Goal: Information Seeking & Learning: Check status

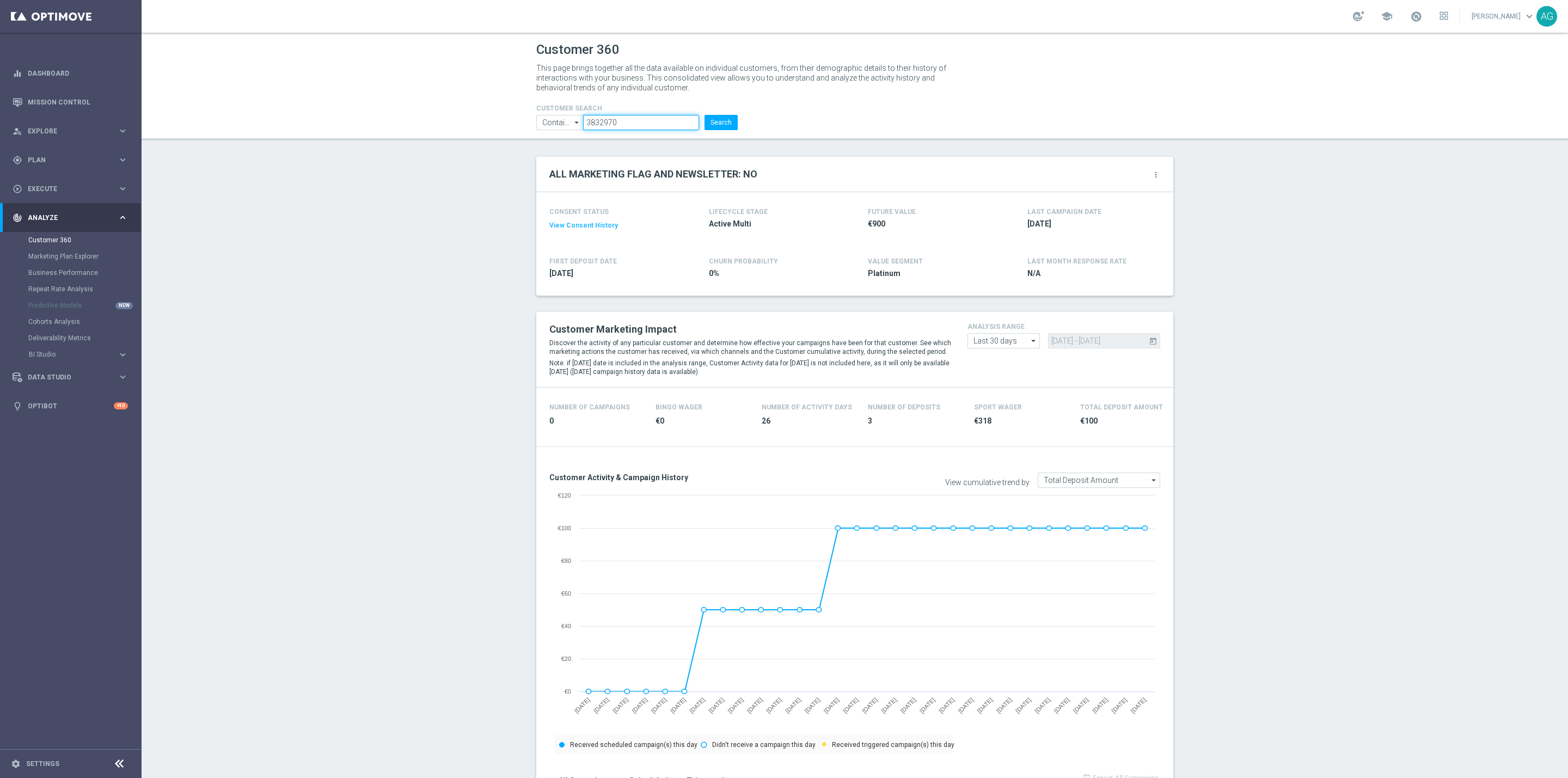
drag, startPoint x: 642, startPoint y: 118, endPoint x: 469, endPoint y: 118, distance: 173.0
click at [469, 118] on header "Customer 360 This page brings together all the data available on individual cus…" at bounding box center [854, 87] width 1426 height 108
paste input "6272065"
click at [721, 123] on button "Search" at bounding box center [721, 122] width 33 height 15
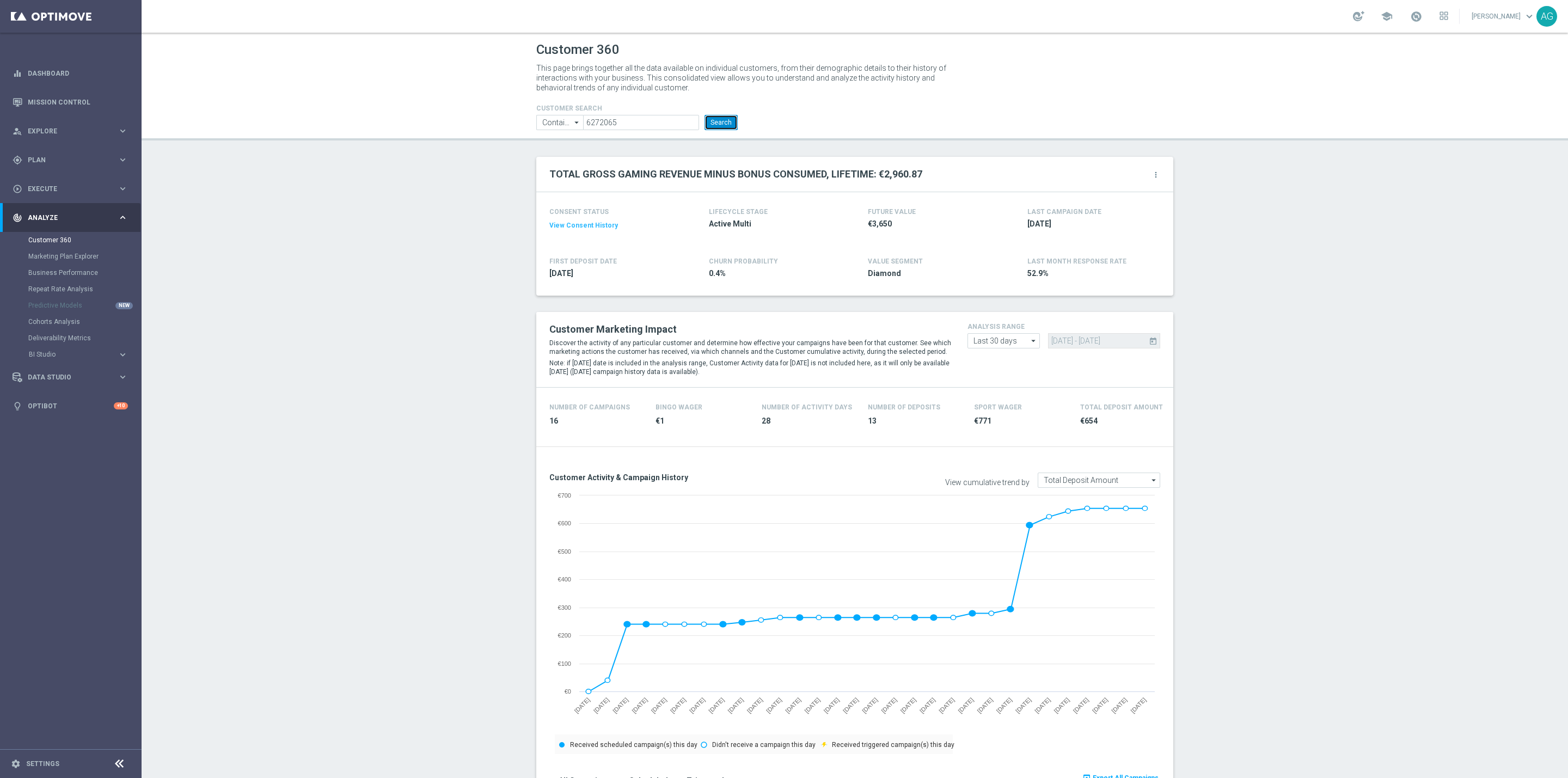
click at [718, 123] on button "Search" at bounding box center [721, 122] width 33 height 15
click at [704, 118] on button "Search" at bounding box center [721, 122] width 33 height 15
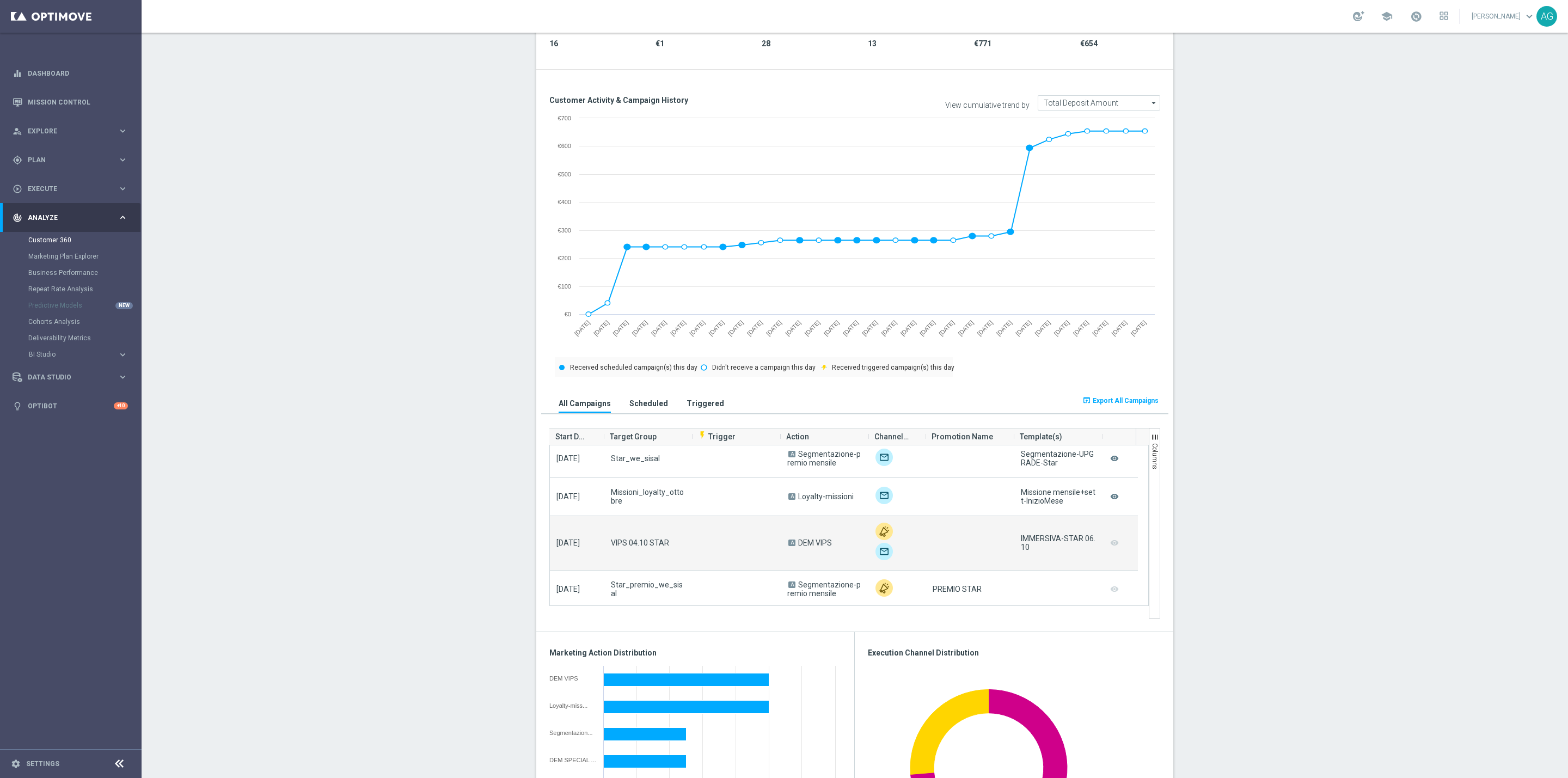
scroll to position [163, 0]
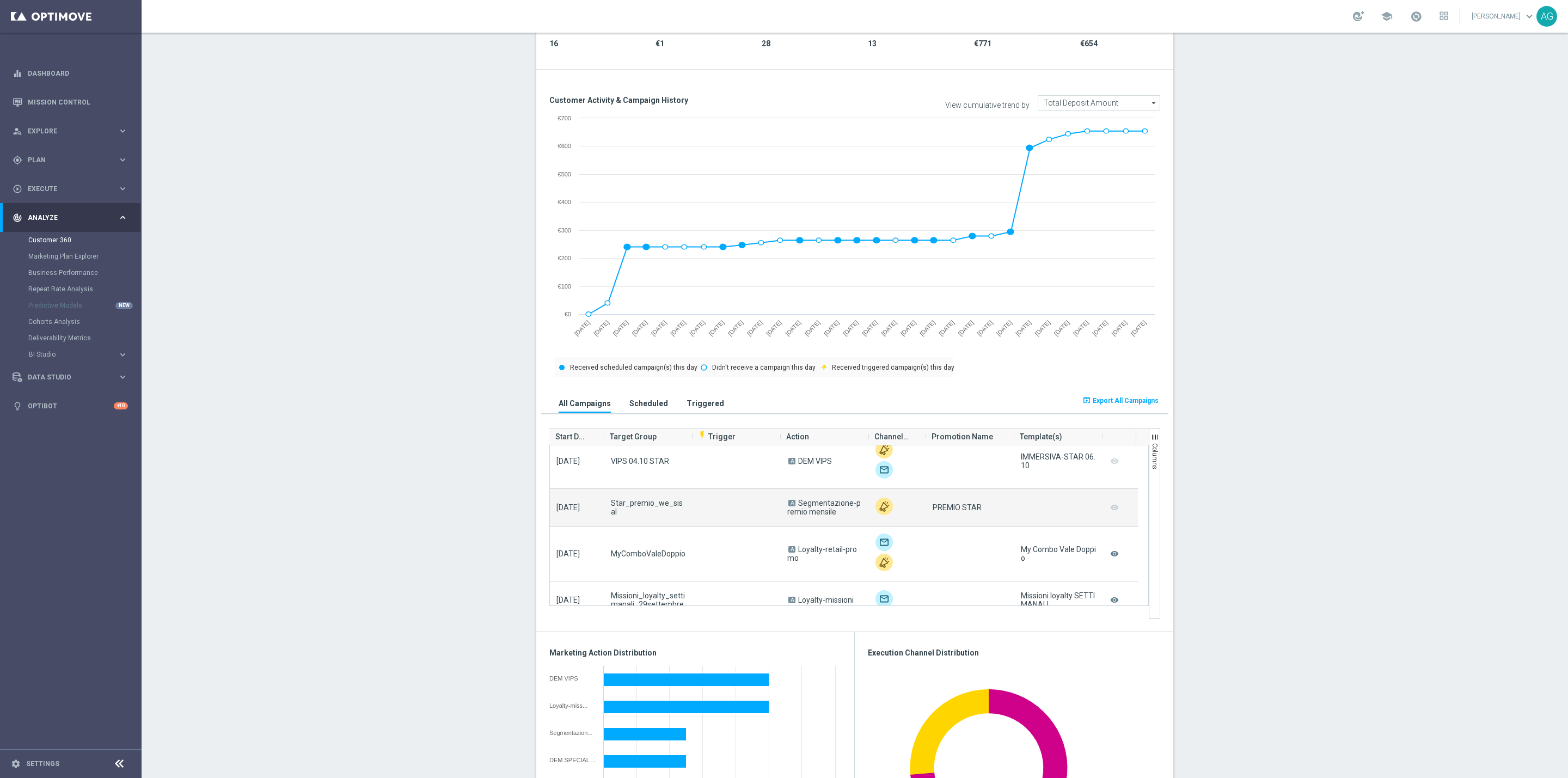
drag, startPoint x: 574, startPoint y: 502, endPoint x: 854, endPoint y: 510, distance: 280.1
click at [854, 510] on div "2025-10-02 Star_premio_we_sisal A Segmentazione-premio mensile PREMIO STAR remo…" at bounding box center [844, 508] width 588 height 38
click at [854, 510] on span "A Segmentazione-premio mensile" at bounding box center [825, 507] width 75 height 17
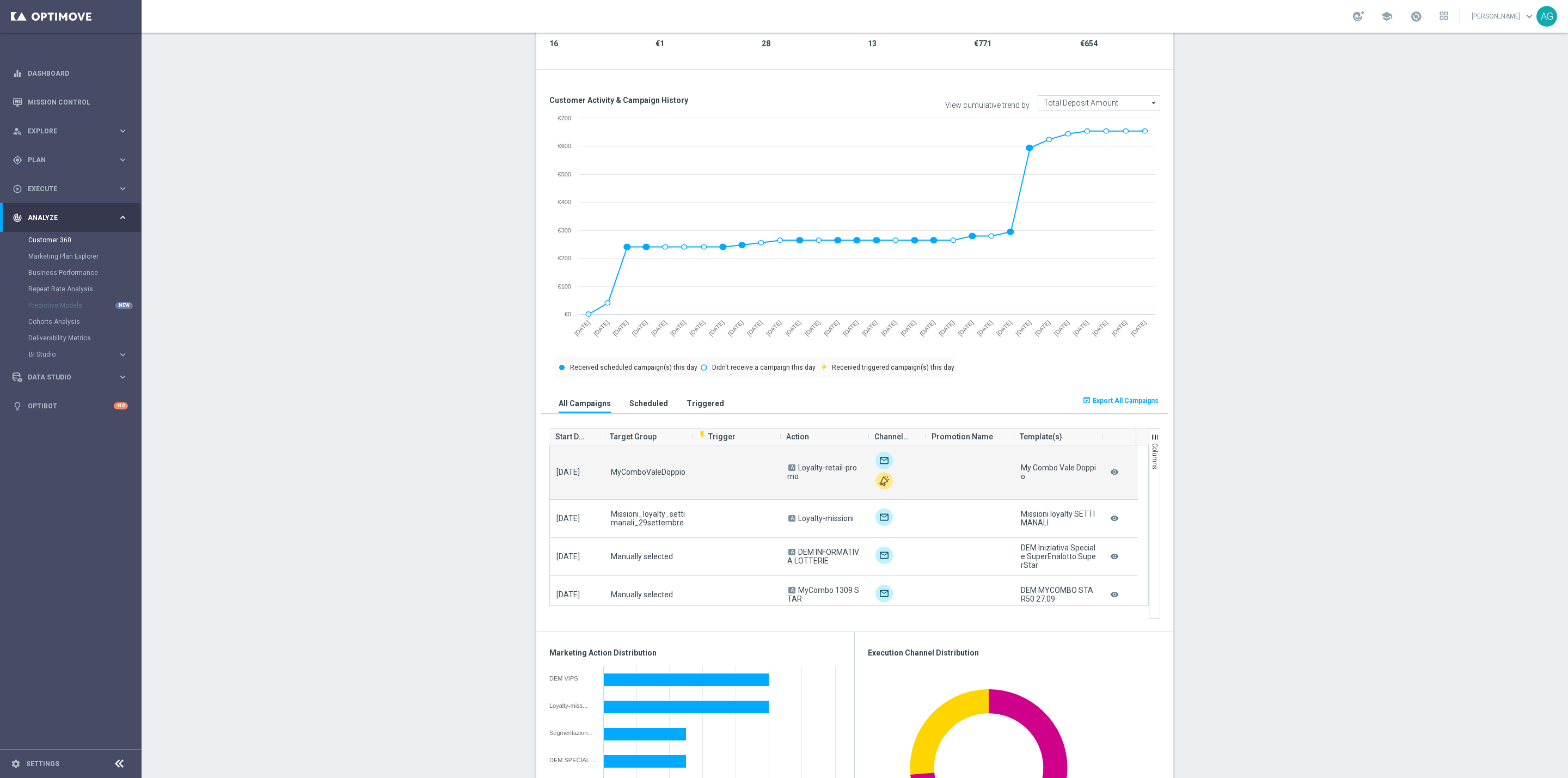
click at [625, 482] on div "MyComboValeDoppio" at bounding box center [648, 472] width 88 height 54
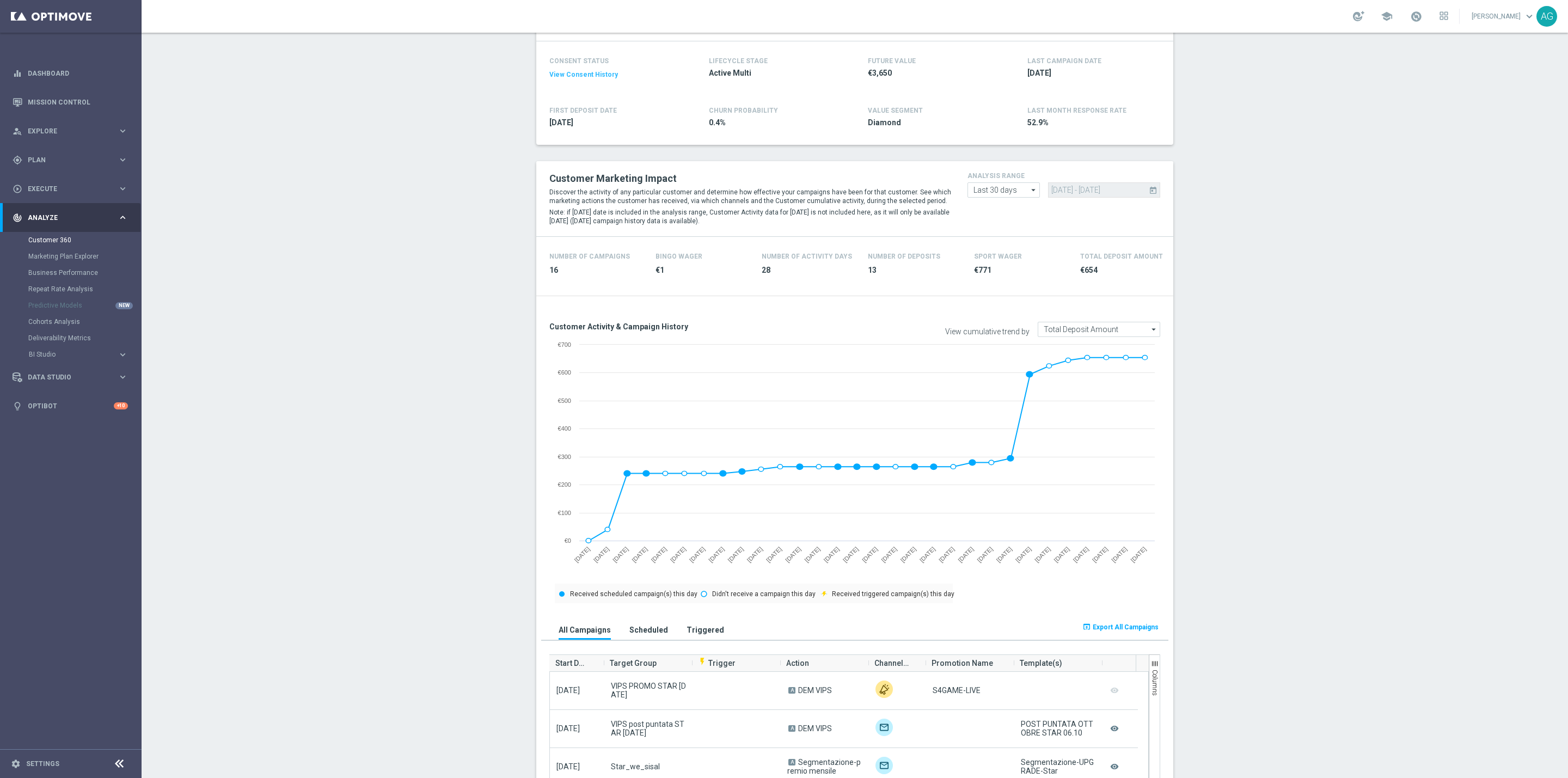
scroll to position [0, 0]
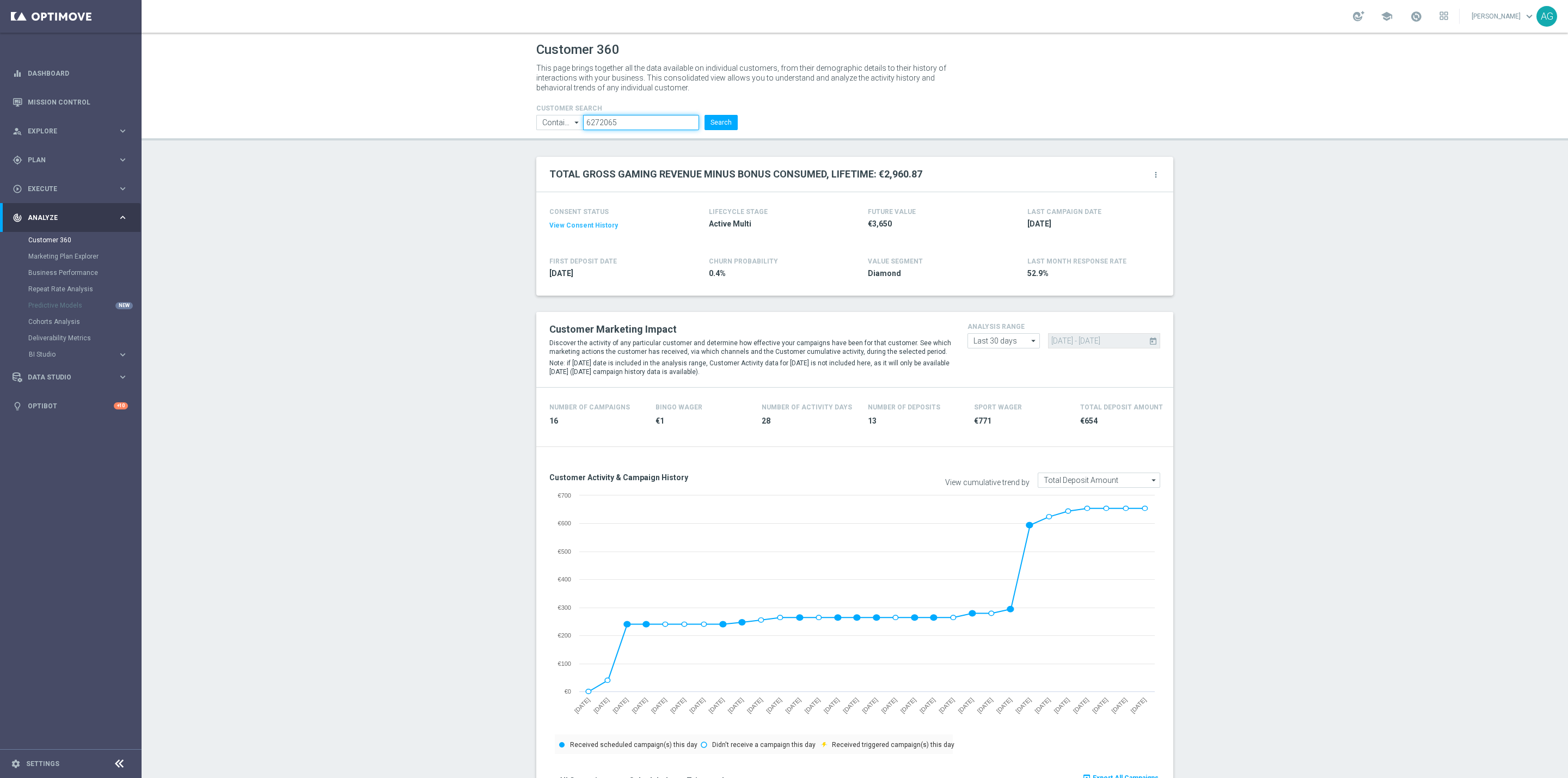
drag, startPoint x: 629, startPoint y: 123, endPoint x: 492, endPoint y: 110, distance: 137.6
click at [492, 110] on header "Customer 360 This page brings together all the data available on individual cus…" at bounding box center [854, 87] width 1426 height 108
paste input "5977717"
type input "5977717"
click at [719, 128] on button "Search" at bounding box center [721, 122] width 33 height 15
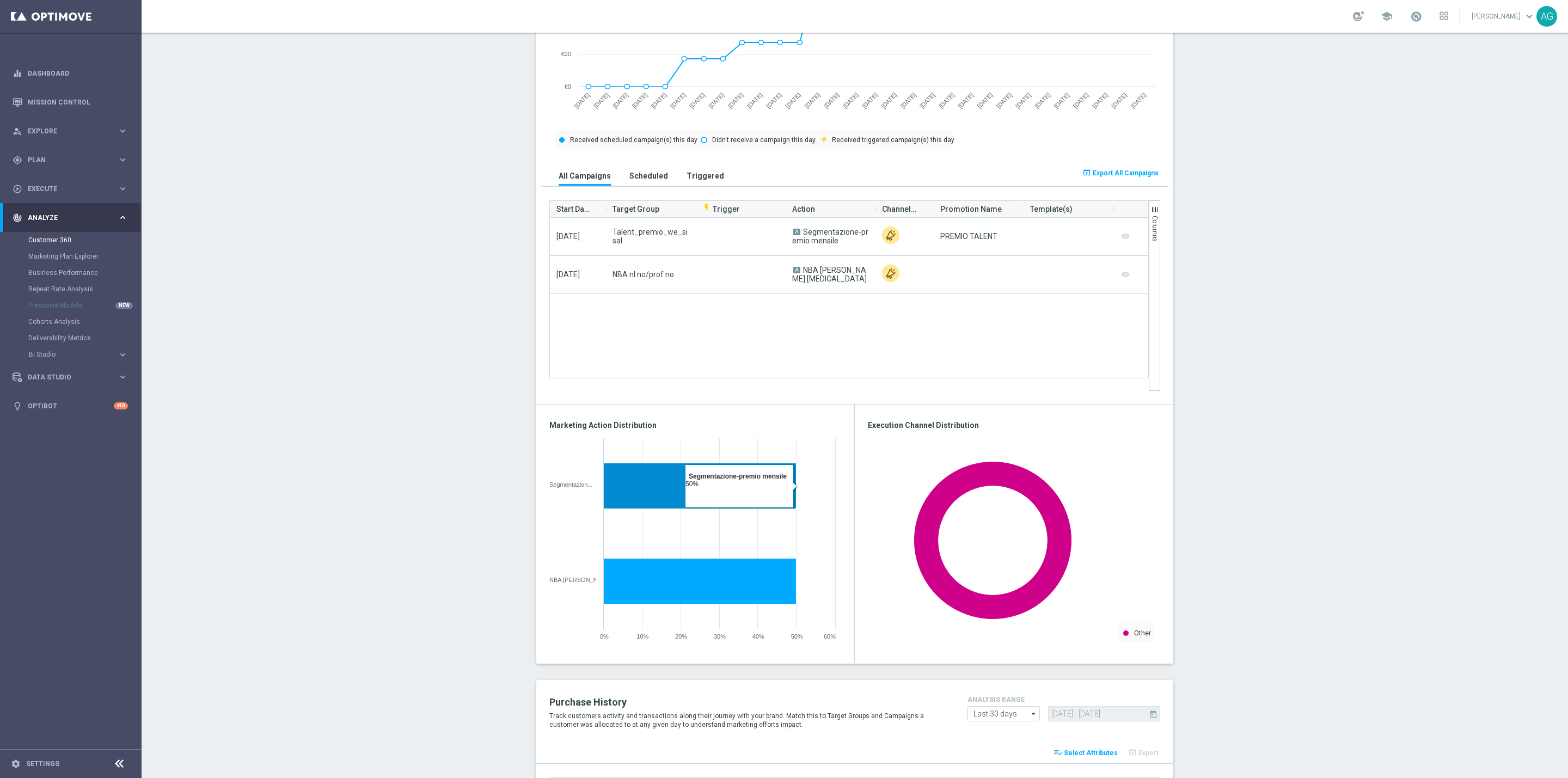
scroll to position [377, 0]
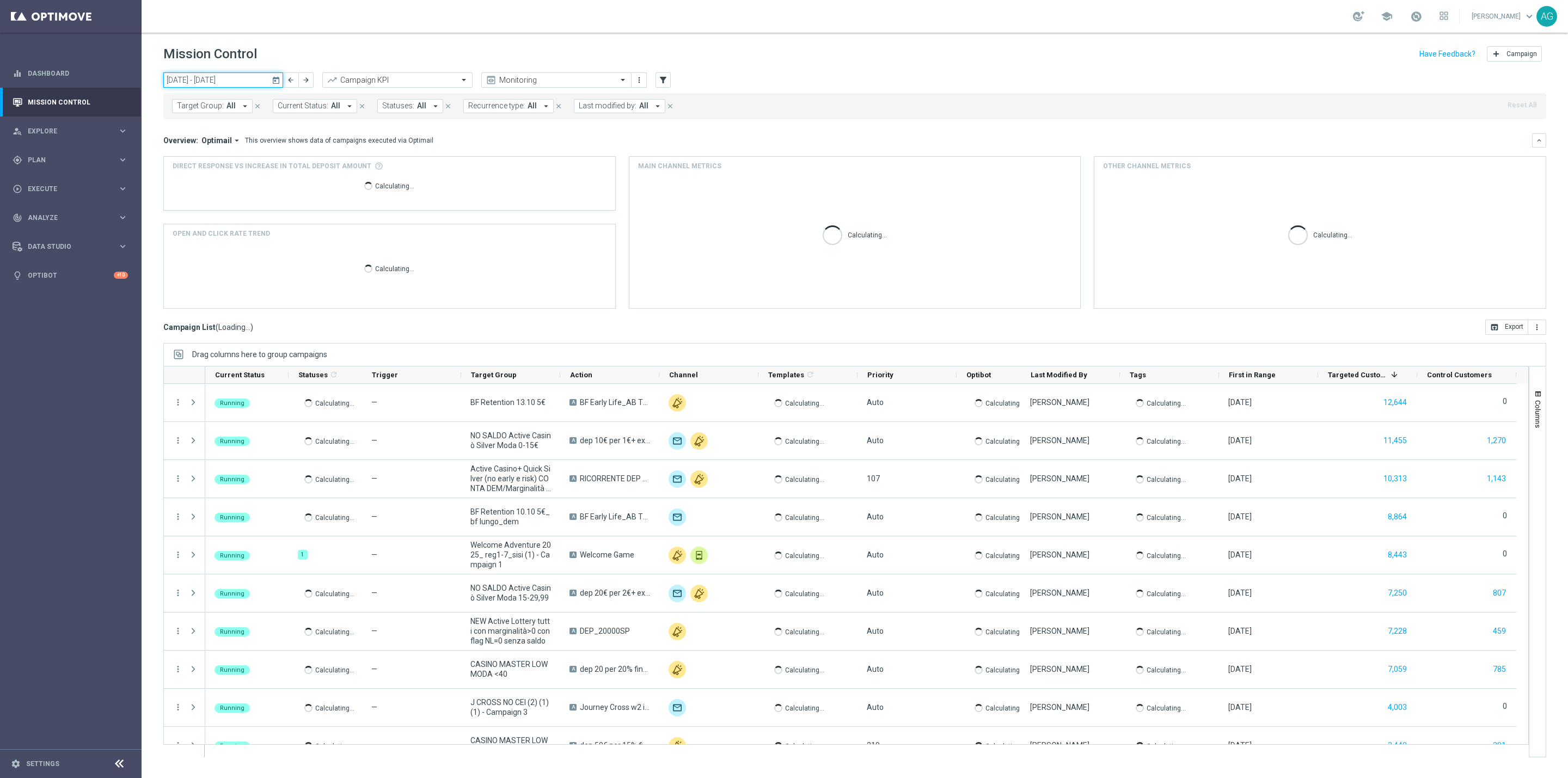
click at [225, 80] on input "13 Oct 2025 - 19 Oct 2025" at bounding box center [223, 80] width 120 height 15
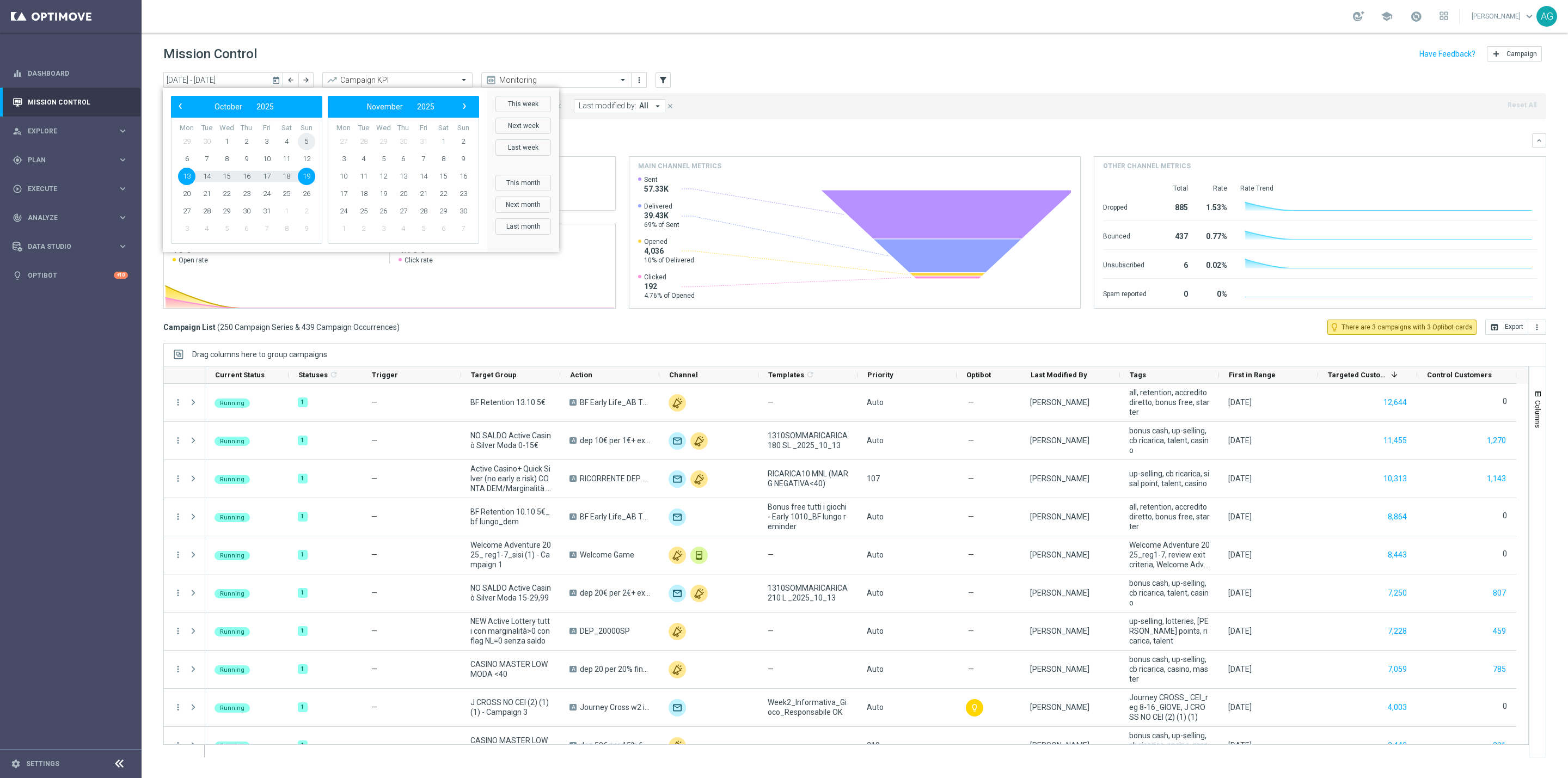
click at [301, 138] on span "5" at bounding box center [306, 141] width 17 height 17
type input "05 Oct 2025 - 05 Oct 2025"
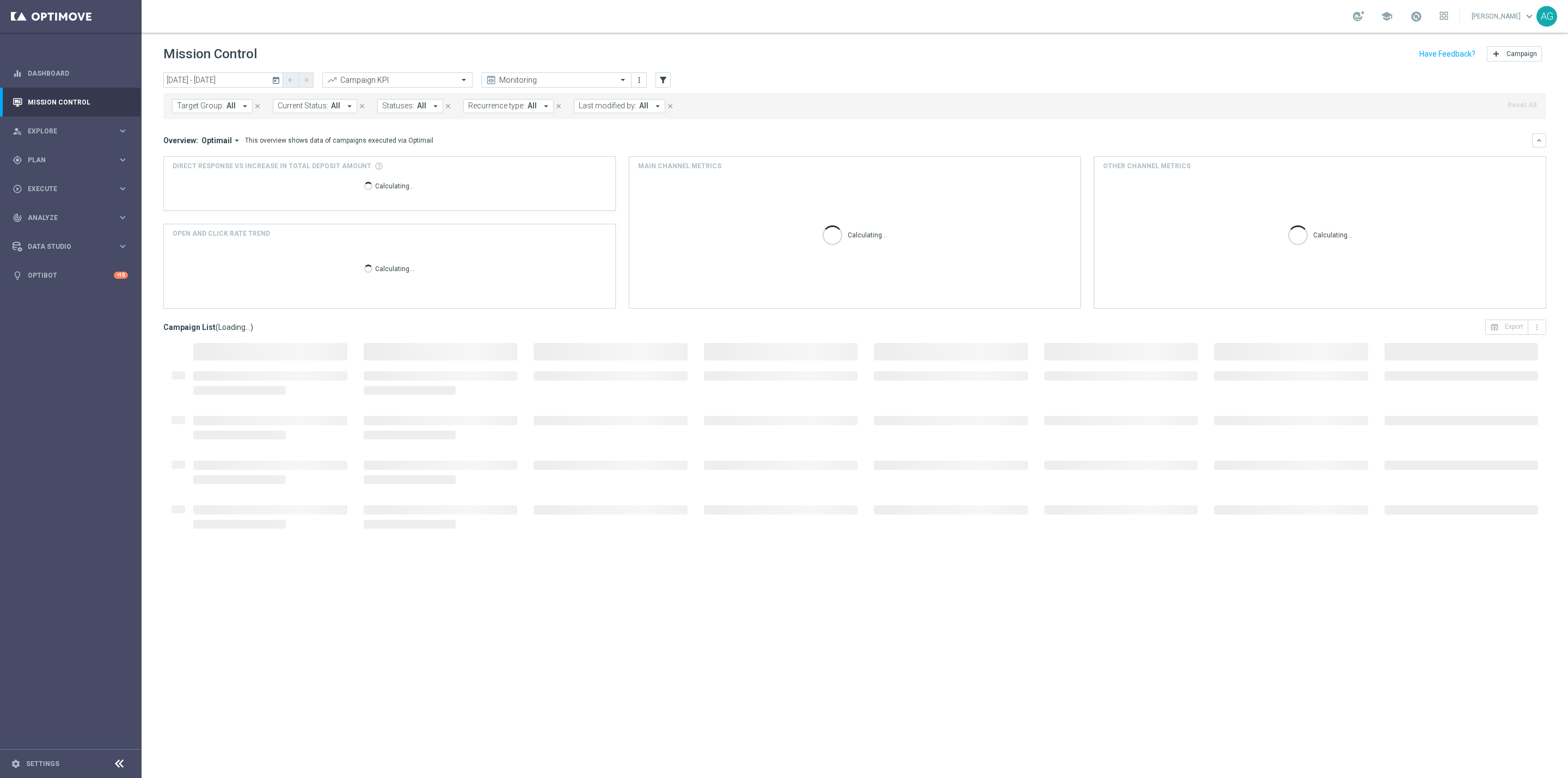
click at [608, 107] on span "Last modified by:" at bounding box center [607, 105] width 57 height 9
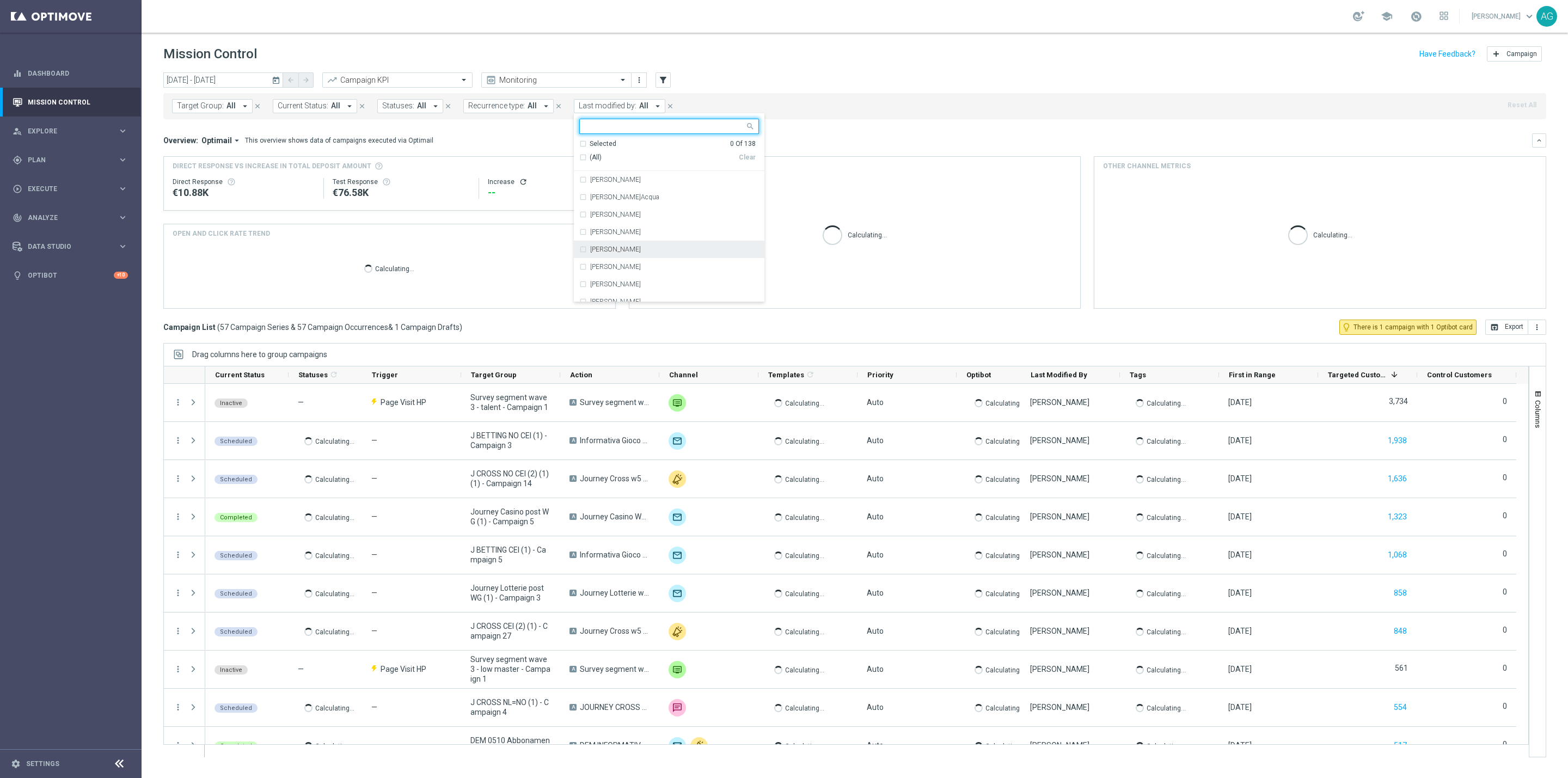
click at [625, 257] on div "[PERSON_NAME]" at bounding box center [669, 250] width 180 height 17
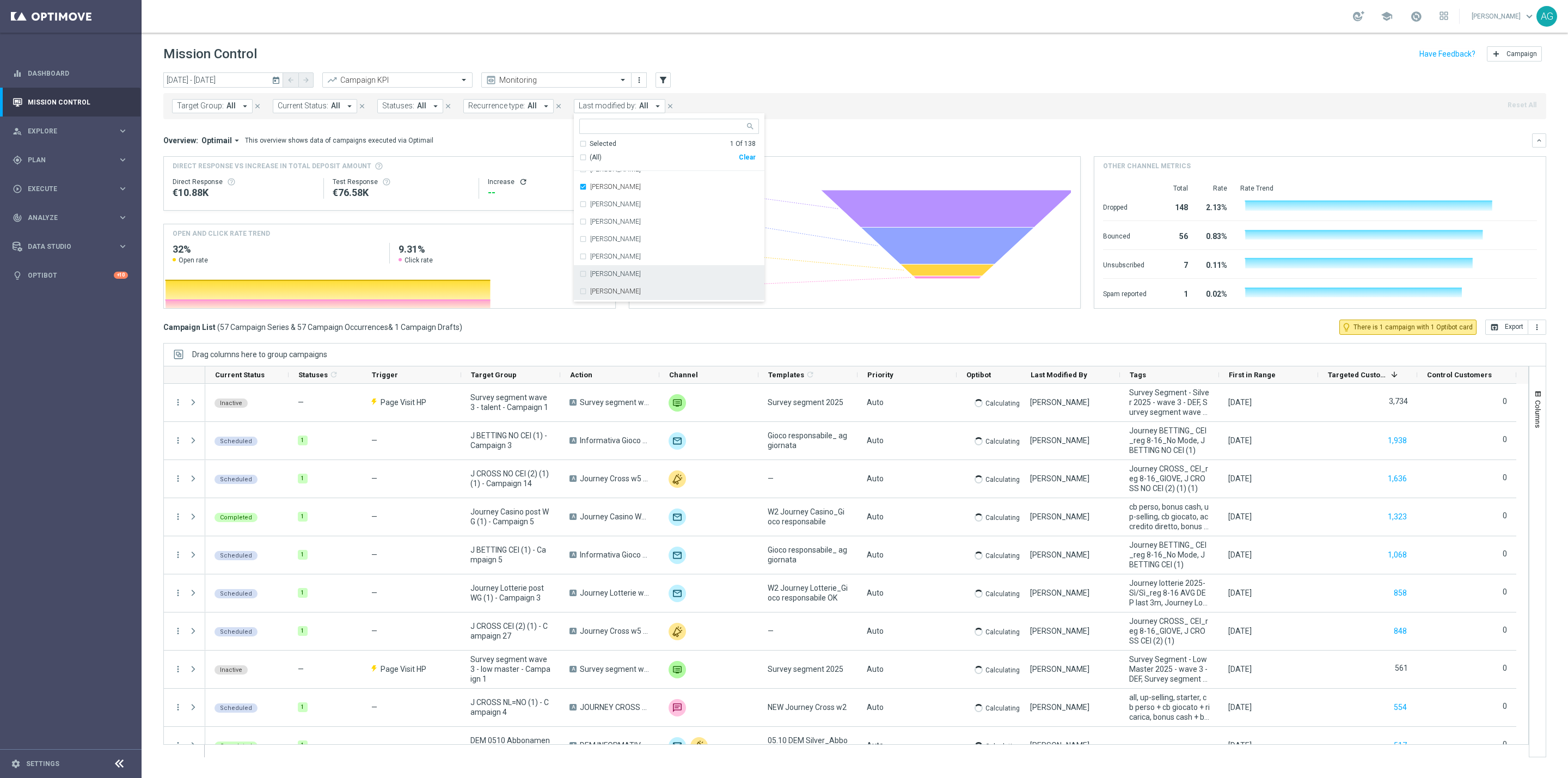
scroll to position [82, 0]
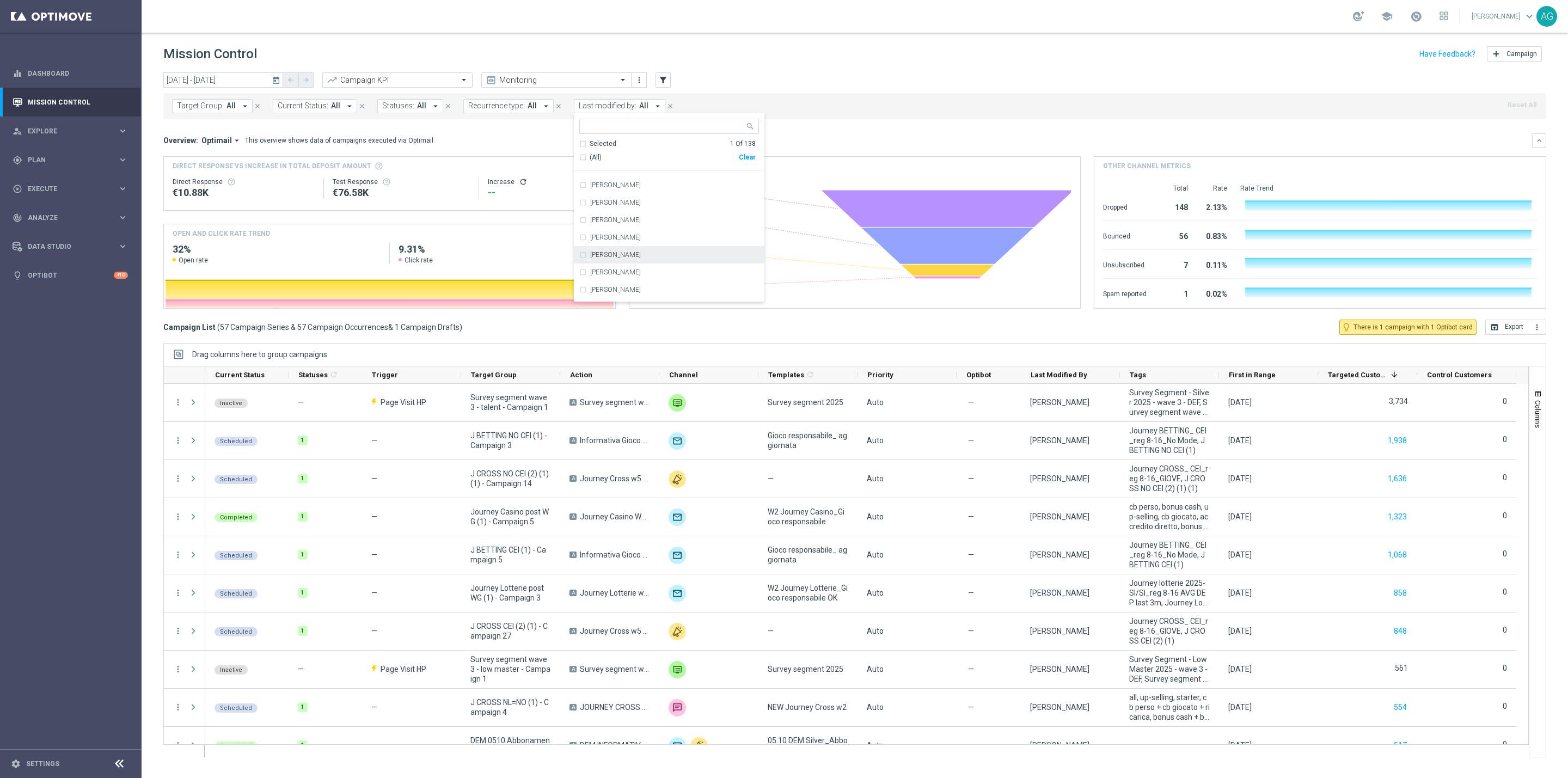
click at [619, 123] on input "text" at bounding box center [665, 126] width 159 height 9
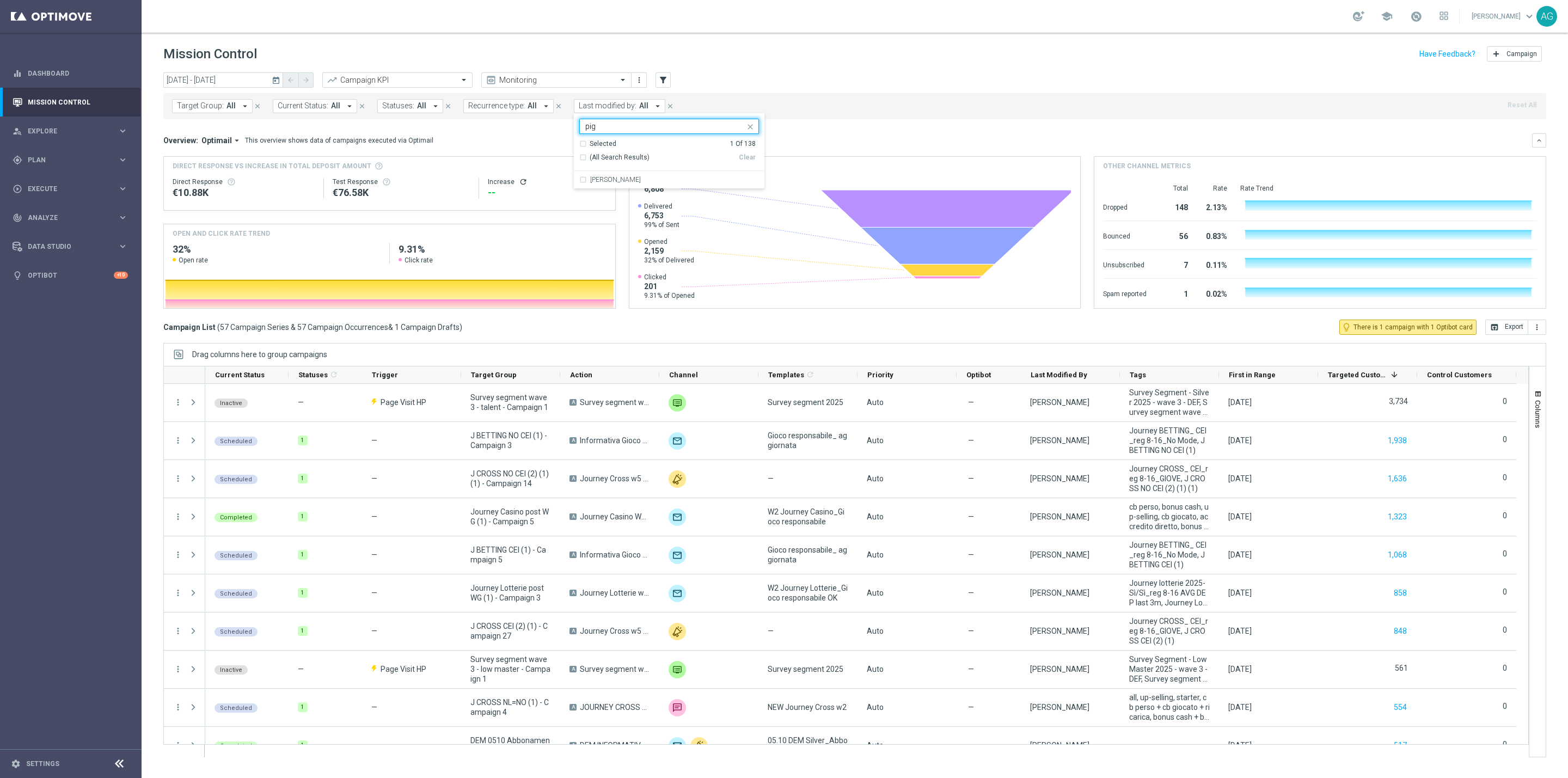
scroll to position [0, 0]
click at [619, 171] on div "Chiara Pigato" at bounding box center [669, 179] width 180 height 17
type input "pig"
click at [725, 66] on header "Mission Control add Campaign" at bounding box center [854, 52] width 1426 height 39
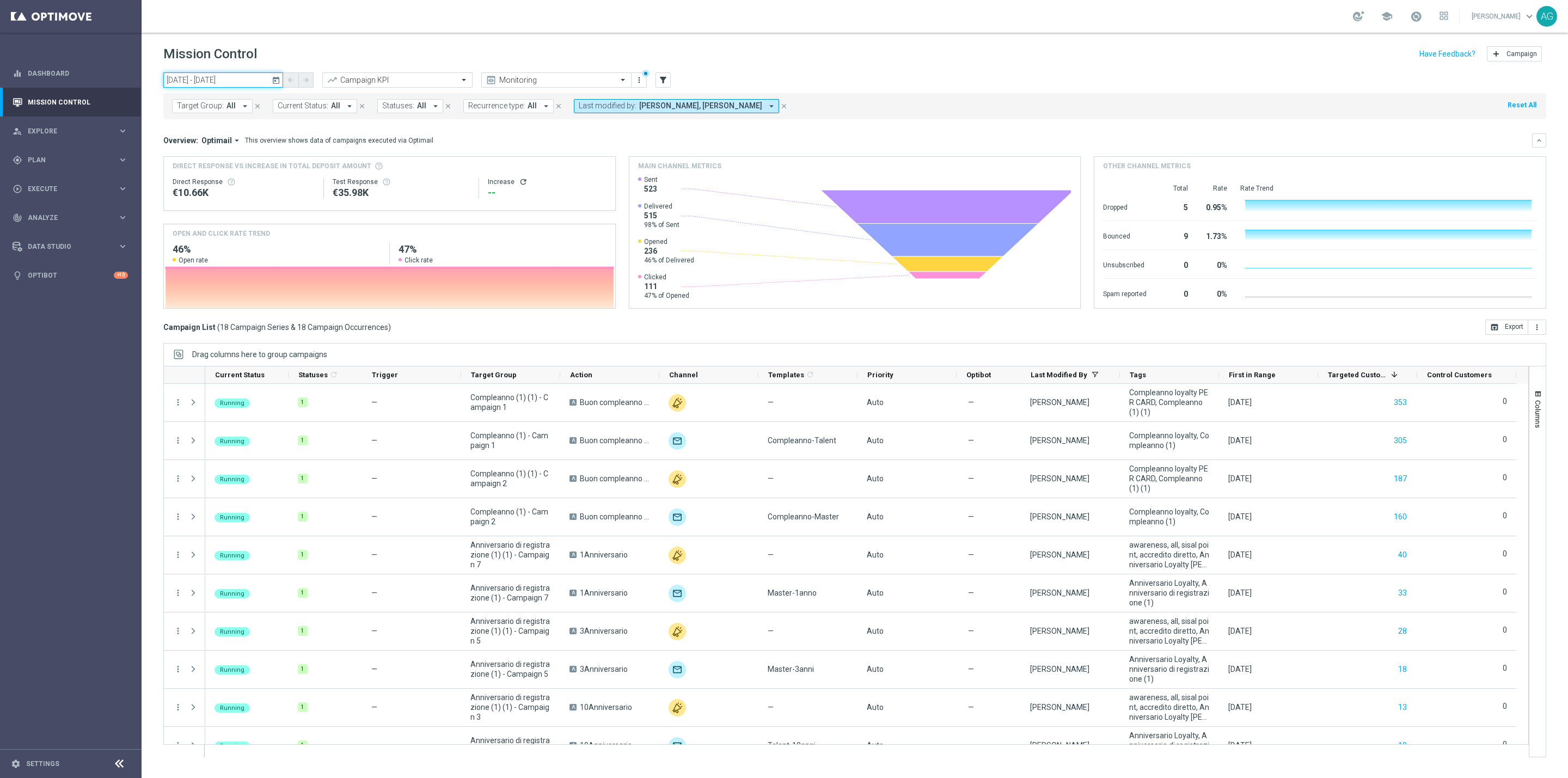
click at [214, 79] on input "05 Oct 2025 - 05 Oct 2025" at bounding box center [223, 80] width 120 height 15
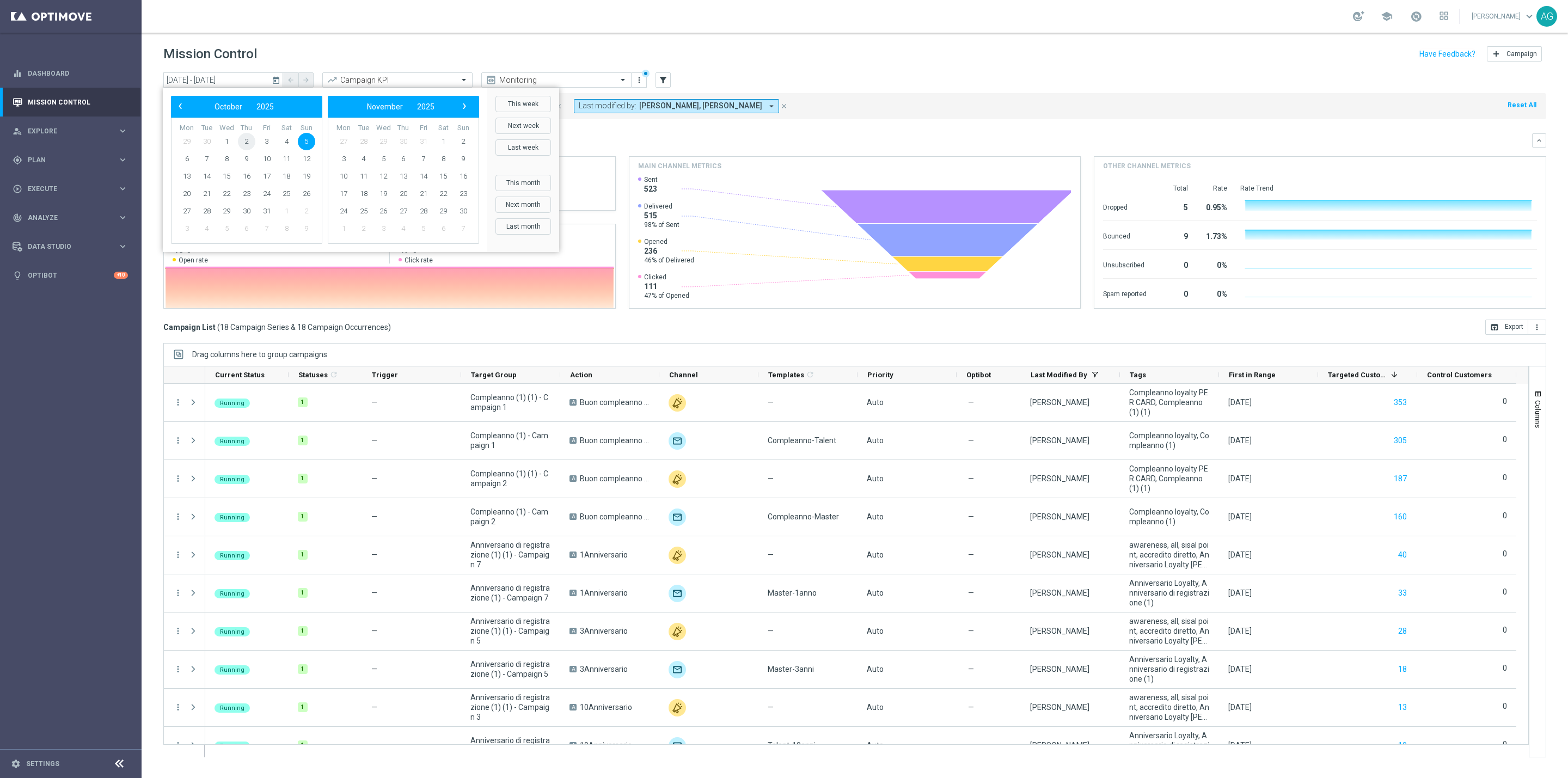
click at [242, 139] on span "2" at bounding box center [247, 141] width 17 height 17
type input "[DATE] - [DATE]"
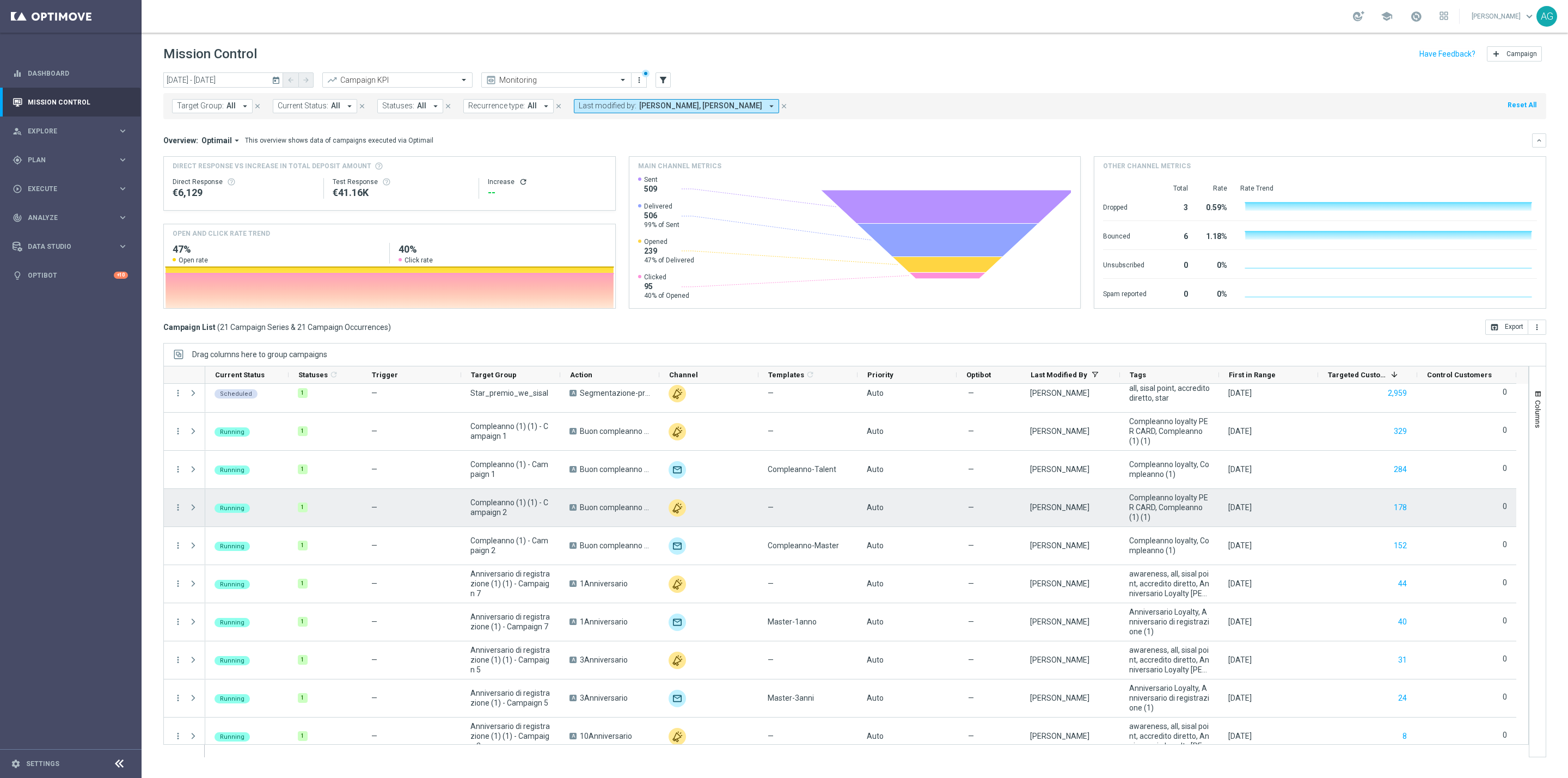
scroll to position [82, 0]
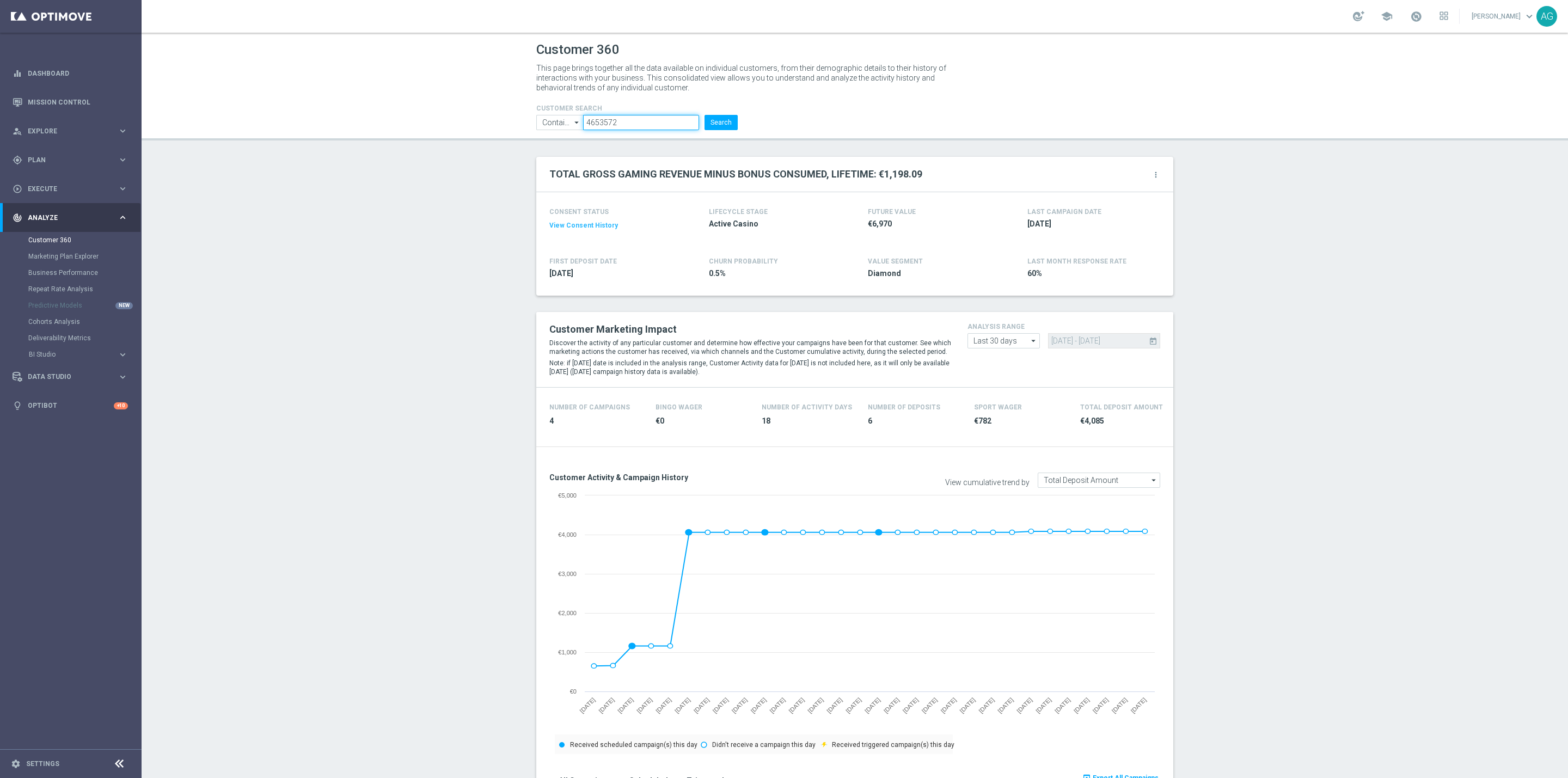
drag, startPoint x: 599, startPoint y: 124, endPoint x: 618, endPoint y: 121, distance: 19.2
click at [607, 123] on input "4653572" at bounding box center [641, 122] width 116 height 15
drag, startPoint x: 580, startPoint y: 120, endPoint x: 559, endPoint y: 120, distance: 21.0
click at [562, 120] on ul "Contains Contains arrow_drop_down Show Selected 0 of NaN Contains Equals" at bounding box center [637, 122] width 207 height 15
paste input "5977717"
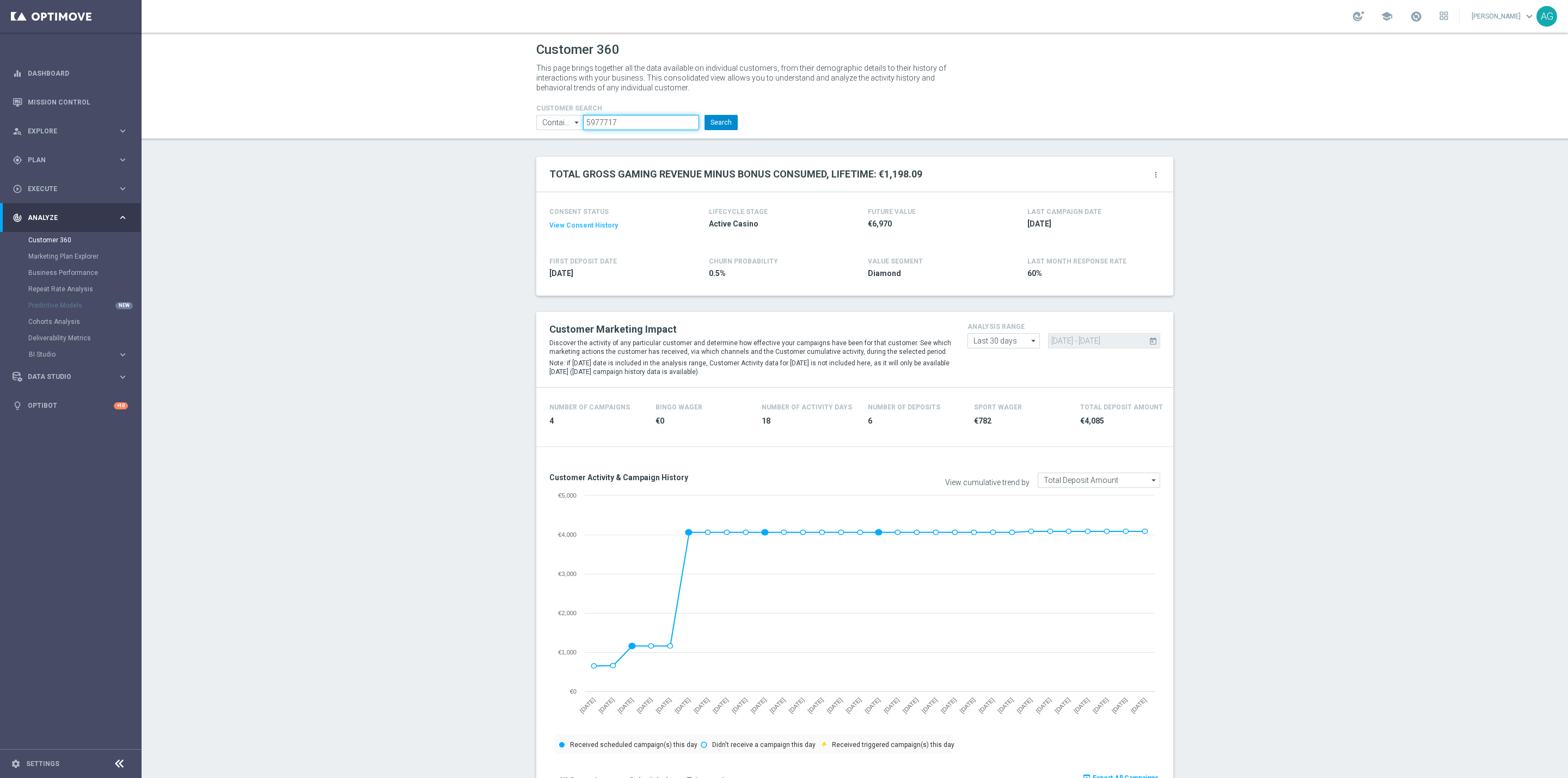
type input "5977717"
click at [713, 123] on button "Search" at bounding box center [721, 122] width 33 height 15
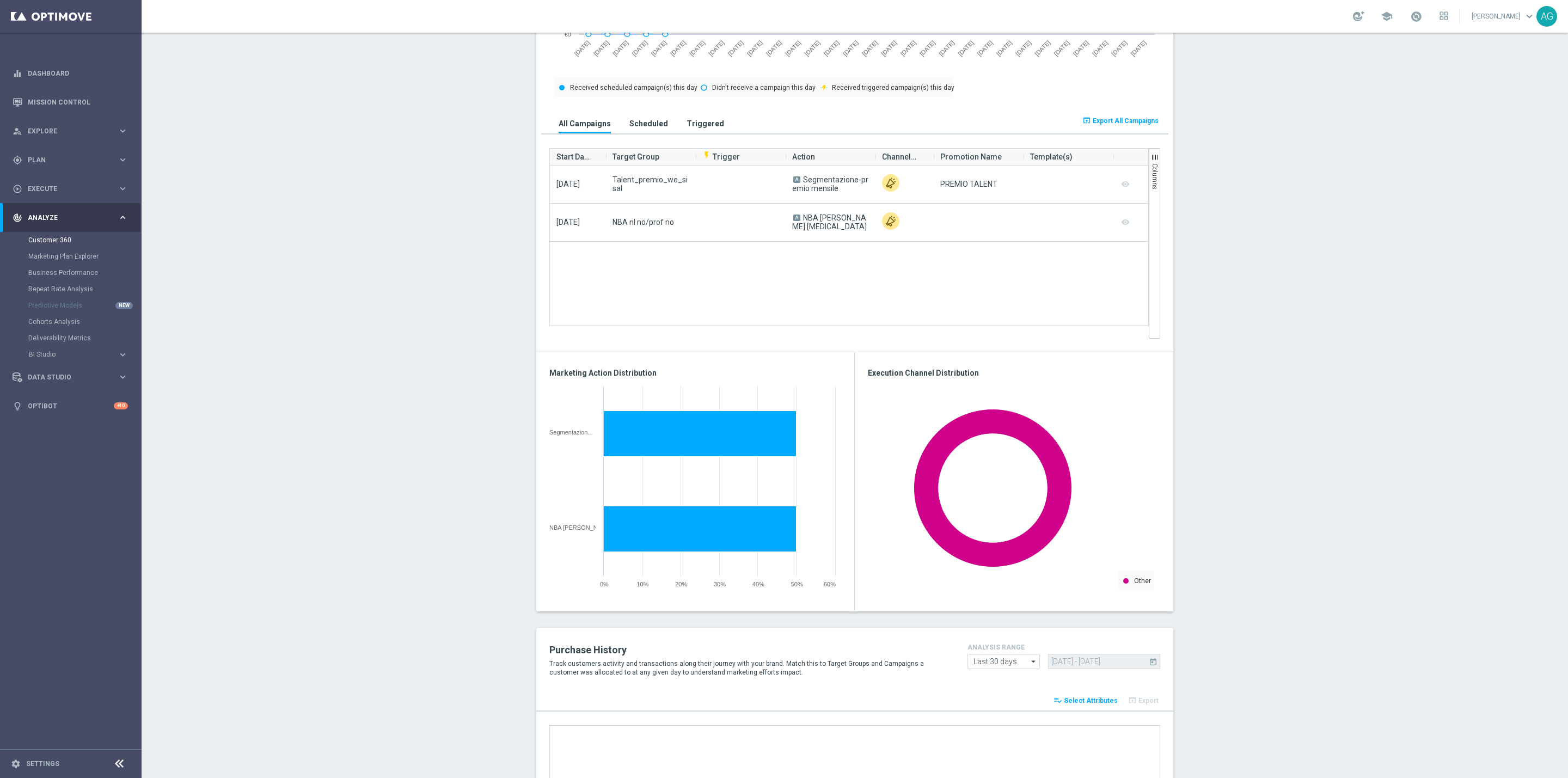
scroll to position [622, 0]
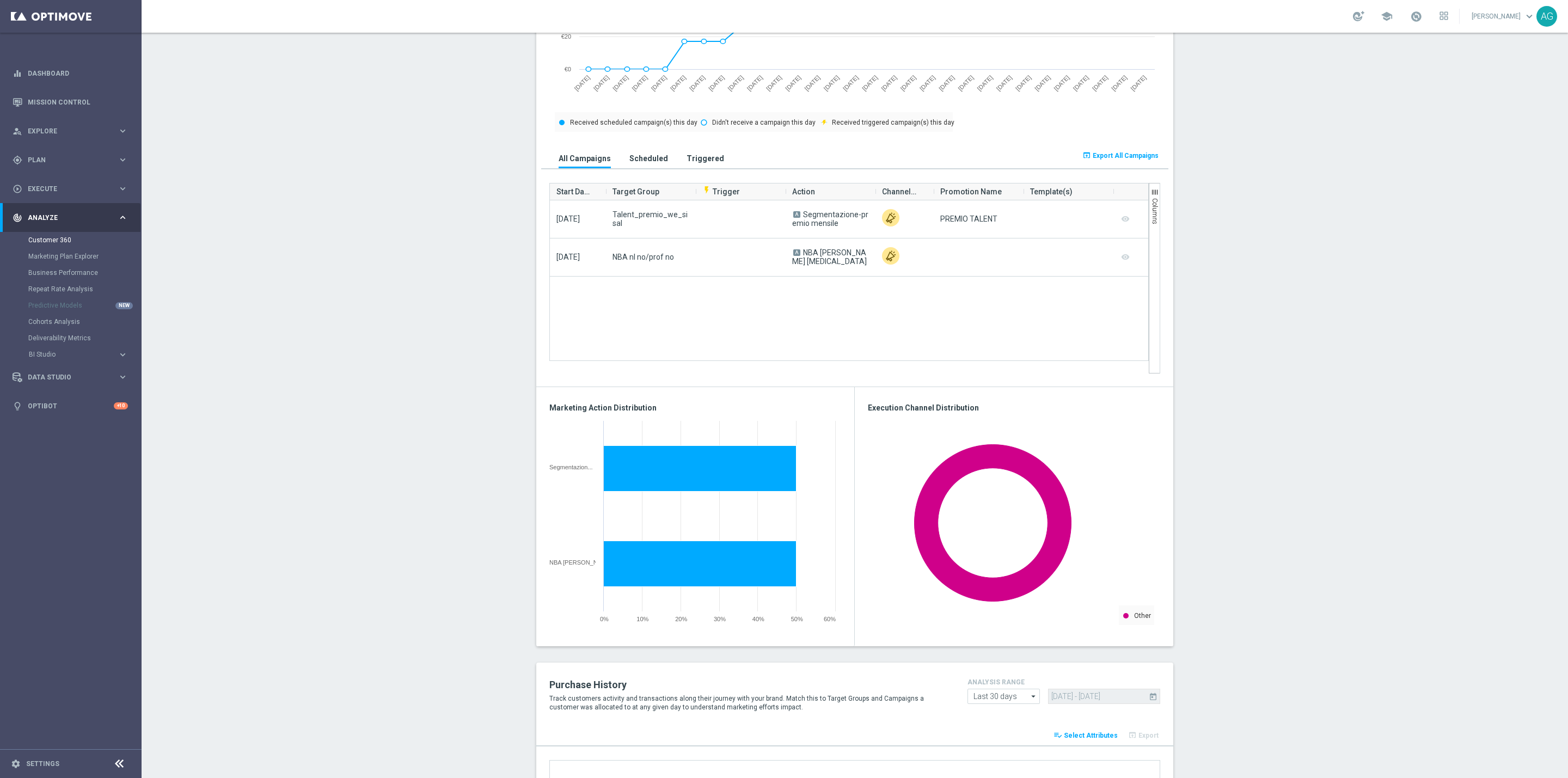
click at [741, 317] on div "2025-10-02 Talent_premio_we_sisal A Segmentazione-premio mensile PREMIO TALENT …" at bounding box center [849, 286] width 598 height 173
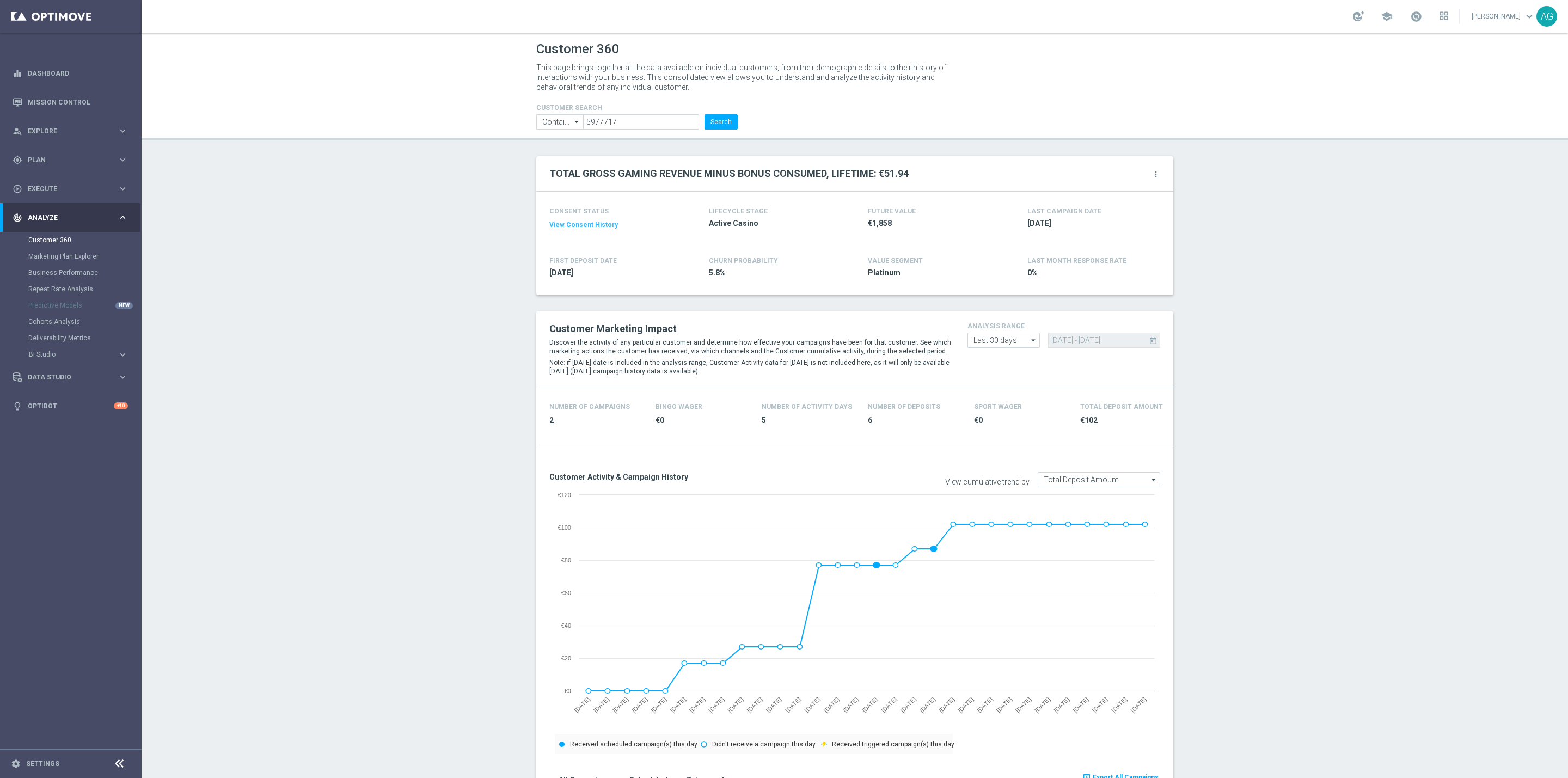
scroll to position [0, 0]
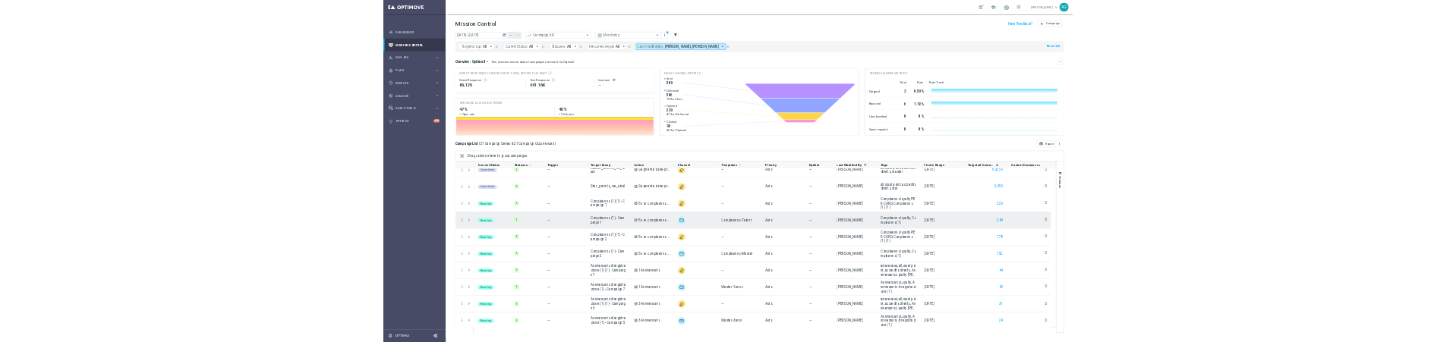
scroll to position [114, 0]
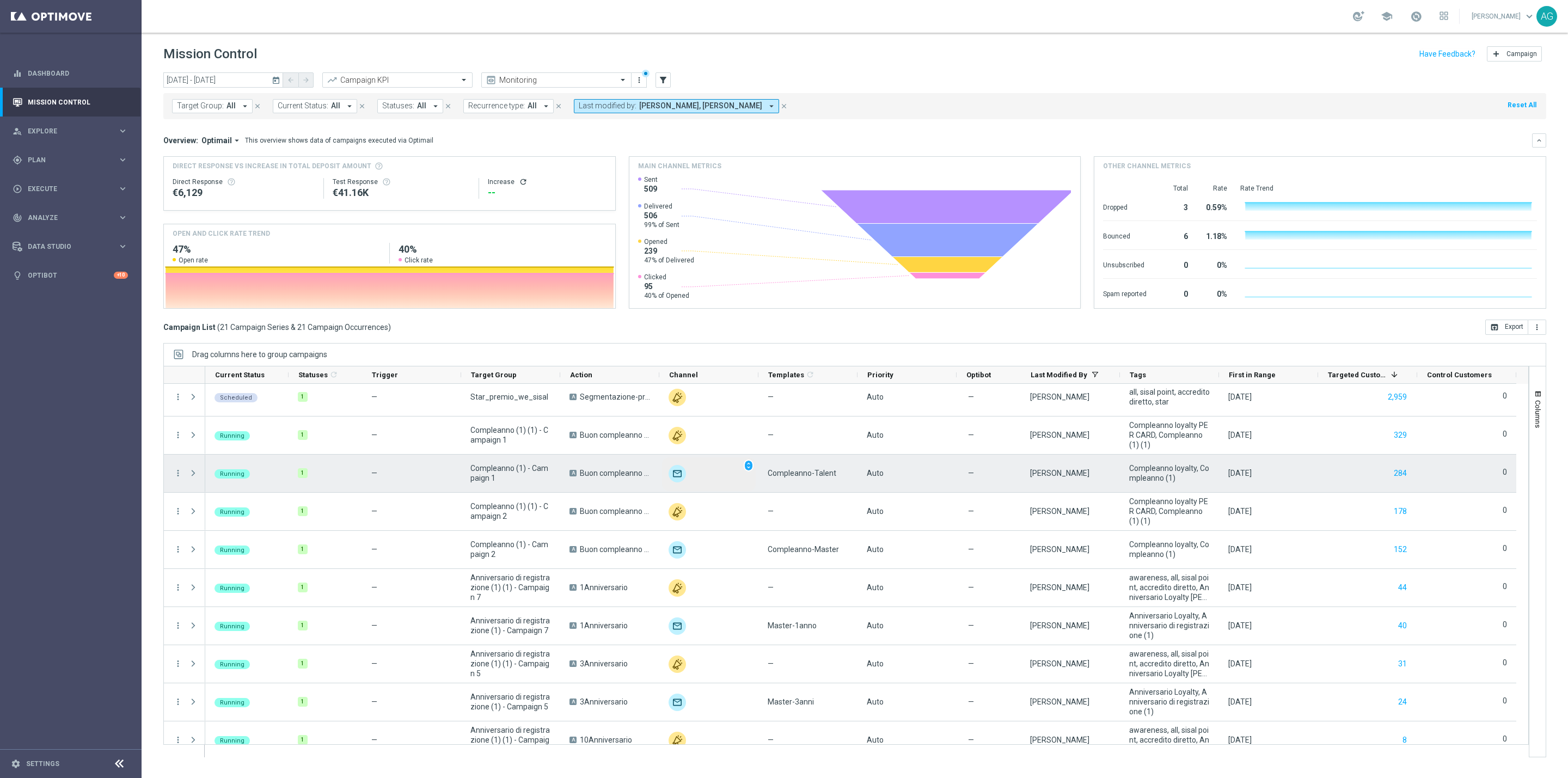
click at [750, 474] on div "unfold_more" at bounding box center [708, 474] width 94 height 34
click at [781, 473] on span "Compleanno-Talent" at bounding box center [802, 473] width 69 height 10
